Goal: Task Accomplishment & Management: Manage account settings

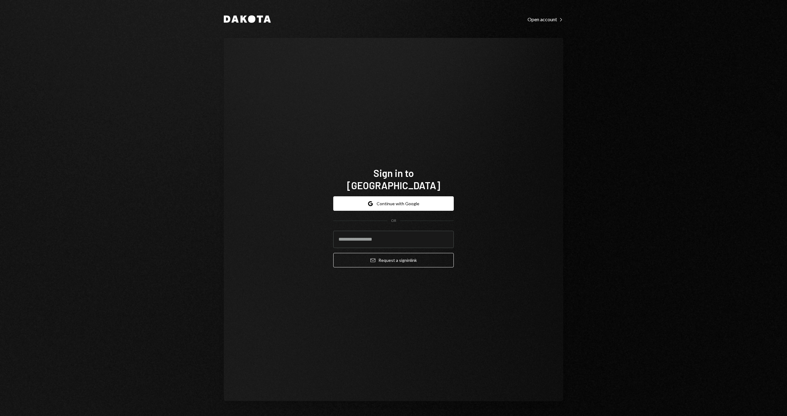
click at [741, 115] on div "Dakota Open account Right Caret Sign in to [GEOGRAPHIC_DATA] Google Continue wi…" at bounding box center [393, 208] width 787 height 416
drag, startPoint x: 681, startPoint y: 193, endPoint x: 677, endPoint y: 191, distance: 4.6
click at [680, 192] on div "Dakota Open account Right Caret Sign in to [GEOGRAPHIC_DATA] Google Continue wi…" at bounding box center [393, 208] width 787 height 416
click at [403, 231] on input "email" at bounding box center [393, 239] width 121 height 17
click at [548, 220] on div "Sign in to [GEOGRAPHIC_DATA] Google Continue with Google OR Email Request a sig…" at bounding box center [393, 219] width 339 height 363
